Goal: Submit feedback/report problem

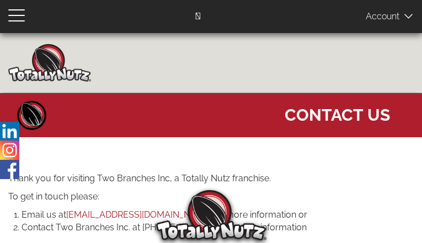
type input "dpUnREZOCSGjv"
type input "[EMAIL_ADDRESS][DOMAIN_NAME]"
type input "6343360730"
